Goal: Information Seeking & Learning: Find specific fact

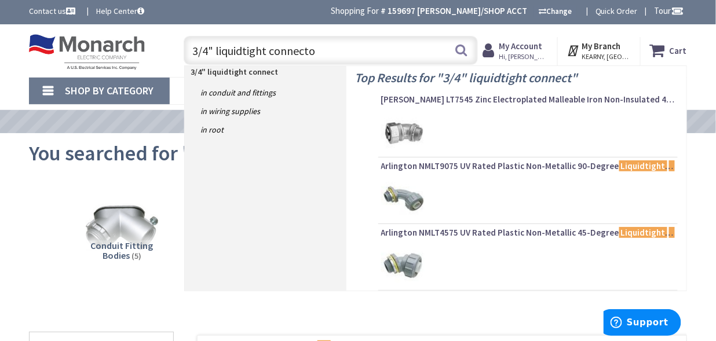
type input "3/4" liquidtight connector"
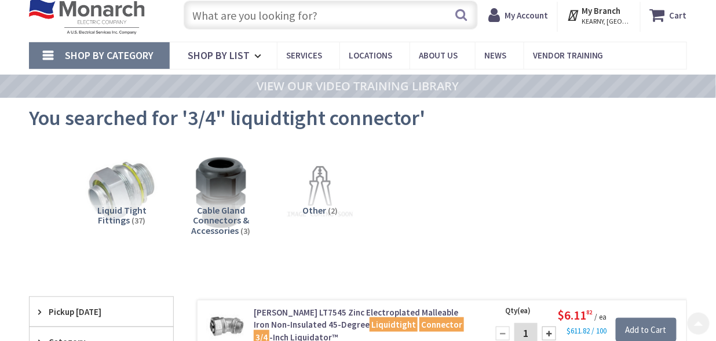
type input "[GEOGRAPHIC_DATA], [PERSON_NAME] 180 St. bet. [PERSON_NAME][GEOGRAPHIC_DATA] an…"
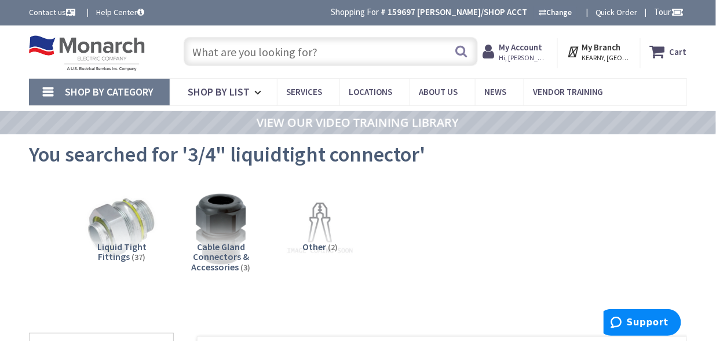
click at [354, 52] on input "text" at bounding box center [331, 51] width 294 height 29
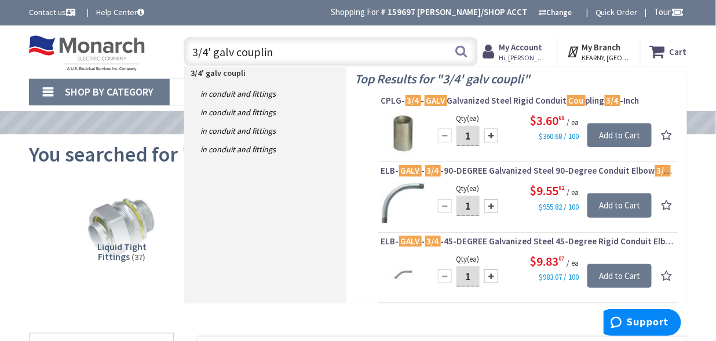
type input "3/4' galv coupling"
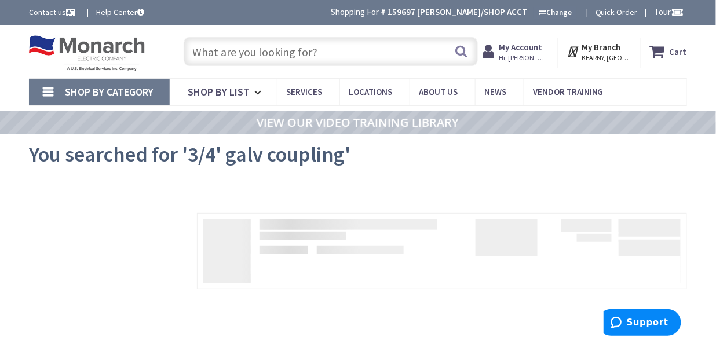
click at [230, 49] on input "text" at bounding box center [331, 51] width 294 height 29
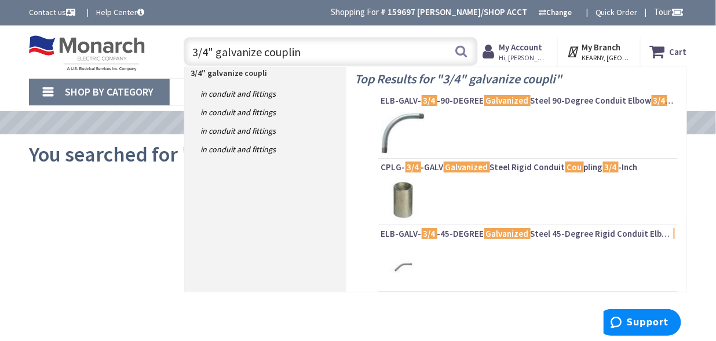
type input "3/4" galvanize coupling"
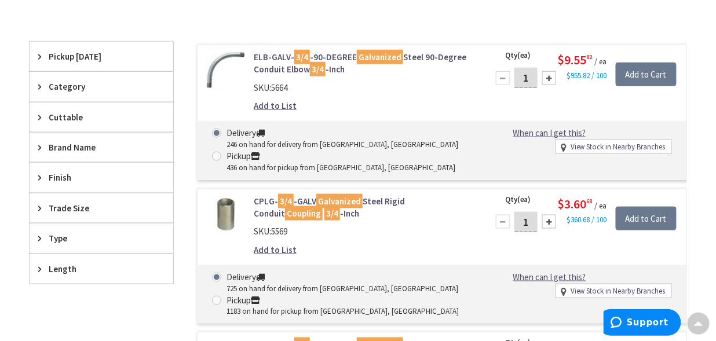
scroll to position [292, 0]
